Goal: Information Seeking & Learning: Learn about a topic

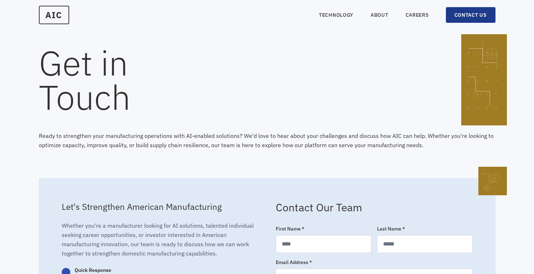
click at [454, 15] on link "CONTACT US" at bounding box center [471, 15] width 50 height 16
click at [420, 15] on link "CAREERS" at bounding box center [416, 14] width 23 height 7
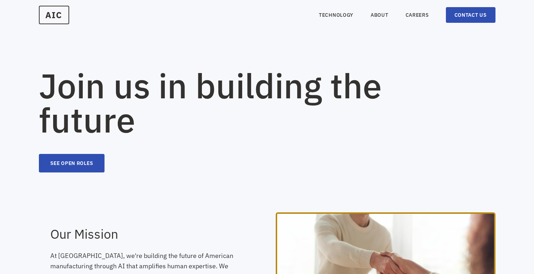
click at [220, 97] on h1 "Join us in building the future" at bounding box center [244, 102] width 411 height 68
click at [335, 11] on nav "TECHNOLOGY ABOUT CAREERS CONTACT US" at bounding box center [407, 15] width 176 height 16
click at [339, 90] on h1 "Join us in building the future" at bounding box center [244, 102] width 411 height 68
click at [344, 19] on nav "TECHNOLOGY ABOUT CAREERS CONTACT US" at bounding box center [407, 15] width 176 height 16
click at [343, 17] on link "TECHNOLOGY" at bounding box center [336, 14] width 35 height 7
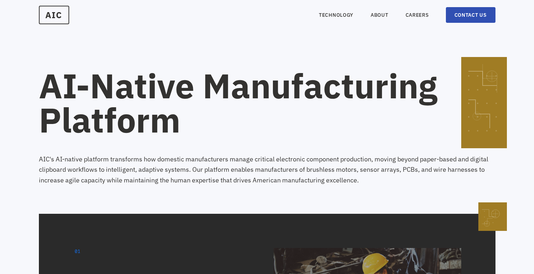
click at [372, 84] on b "AI-Native Manufacturing Platform" at bounding box center [238, 102] width 398 height 78
click at [44, 12] on span "AIC" at bounding box center [53, 14] width 29 height 17
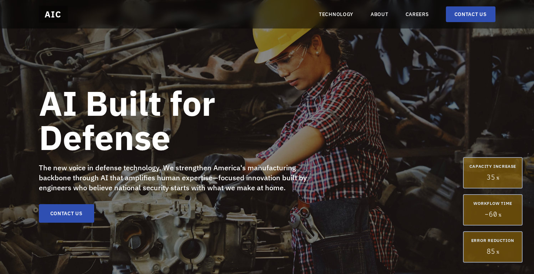
click at [142, 104] on b "AI Built for Defense" at bounding box center [127, 120] width 176 height 78
click at [340, 16] on link "TECHNOLOGY" at bounding box center [336, 14] width 35 height 7
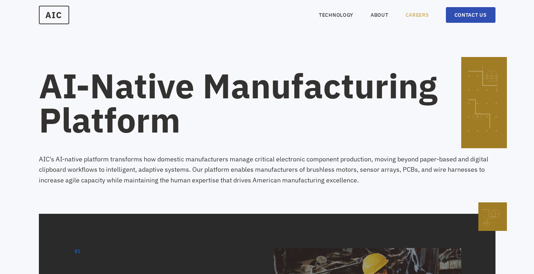
click at [423, 15] on link "CAREERS" at bounding box center [416, 14] width 23 height 7
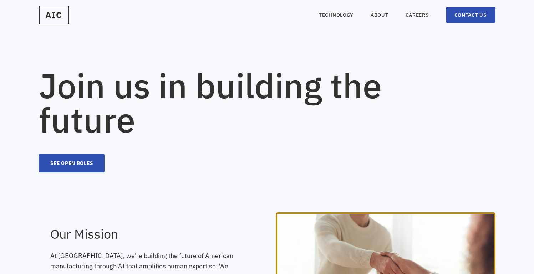
click at [318, 18] on div "AIC TECHNOLOGY ABOUT CAREERS CONTACT US" at bounding box center [267, 15] width 456 height 19
click at [308, 40] on section "Join us in building the future SEE OPEN ROLES" at bounding box center [267, 86] width 534 height 173
click at [74, 18] on div "AIC TECHNOLOGY ABOUT CAREERS CONTACT US" at bounding box center [267, 15] width 456 height 19
click at [65, 18] on span "AIC" at bounding box center [53, 14] width 29 height 17
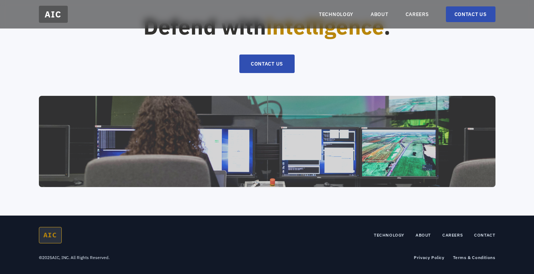
scroll to position [1546, 0]
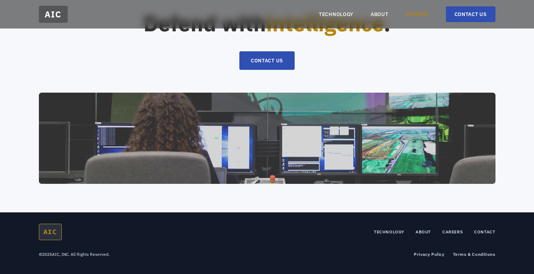
click at [425, 10] on nav "TECHNOLOGY ABOUT CAREERS CONTACT US" at bounding box center [407, 14] width 176 height 16
click at [425, 11] on nav "TECHNOLOGY ABOUT CAREERS CONTACT US" at bounding box center [407, 14] width 176 height 16
click at [425, 15] on link "CAREERS" at bounding box center [416, 14] width 23 height 7
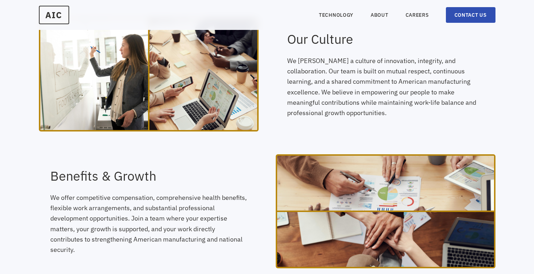
scroll to position [341, 0]
